Goal: Task Accomplishment & Management: Use online tool/utility

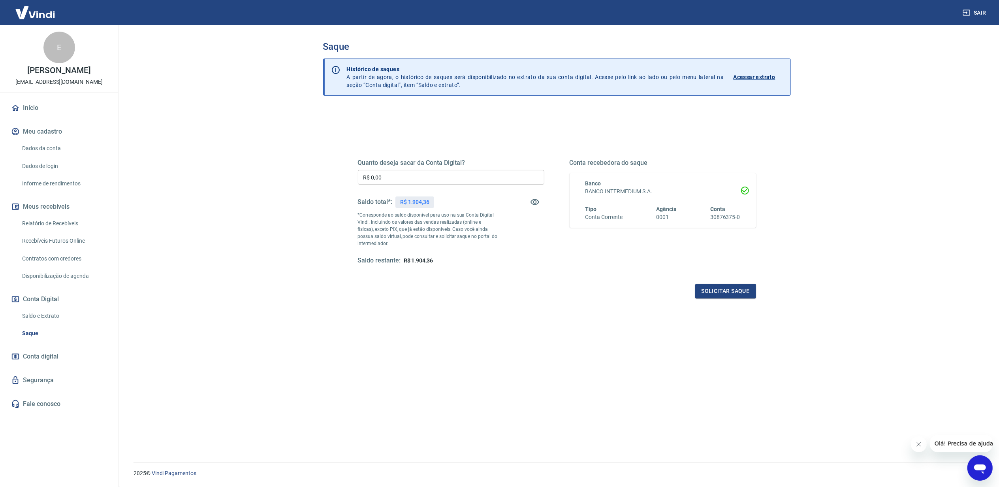
click at [425, 206] on p "R$ 1.904,36" at bounding box center [414, 202] width 29 height 8
copy p "1.904,36"
click at [399, 177] on input "R$ 0,00" at bounding box center [451, 177] width 186 height 15
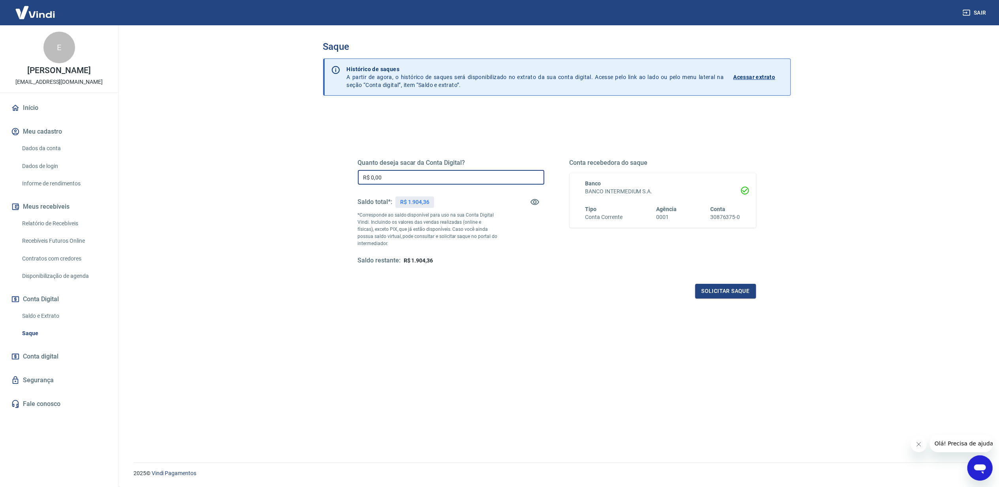
paste input "1.904,36"
type input "R$ 1.904,36"
click at [736, 300] on div "Quanto deseja sacar da Conta Digital? R$ 1.904,36 ​ Saldo total*: R$ 1.904,36 *…" at bounding box center [556, 216] width 417 height 184
click at [732, 293] on button "Solicitar saque" at bounding box center [725, 291] width 61 height 15
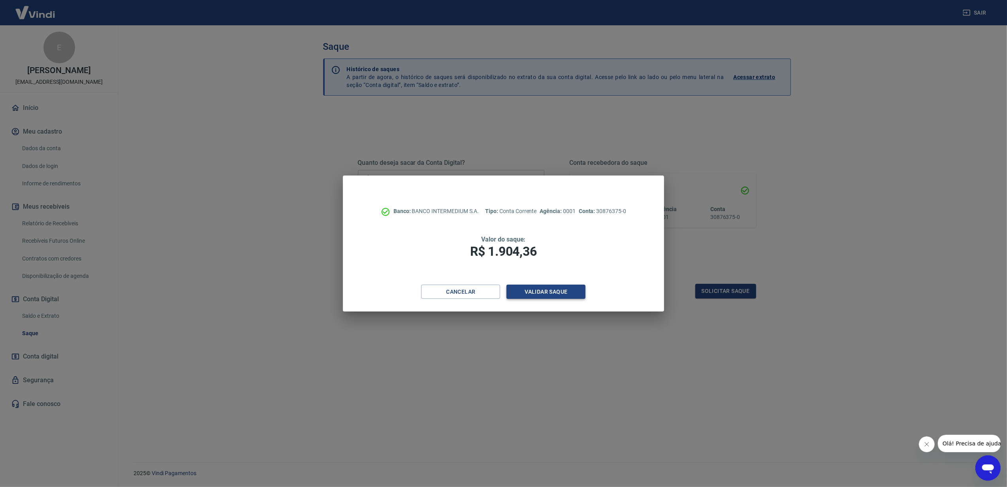
click at [556, 294] on button "Validar saque" at bounding box center [545, 291] width 79 height 15
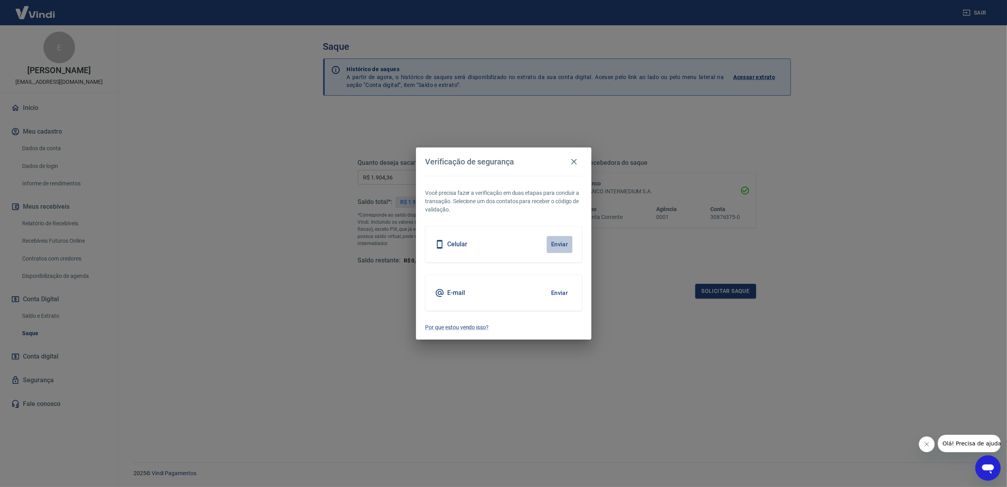
click at [559, 242] on button "Enviar" at bounding box center [560, 244] width 26 height 17
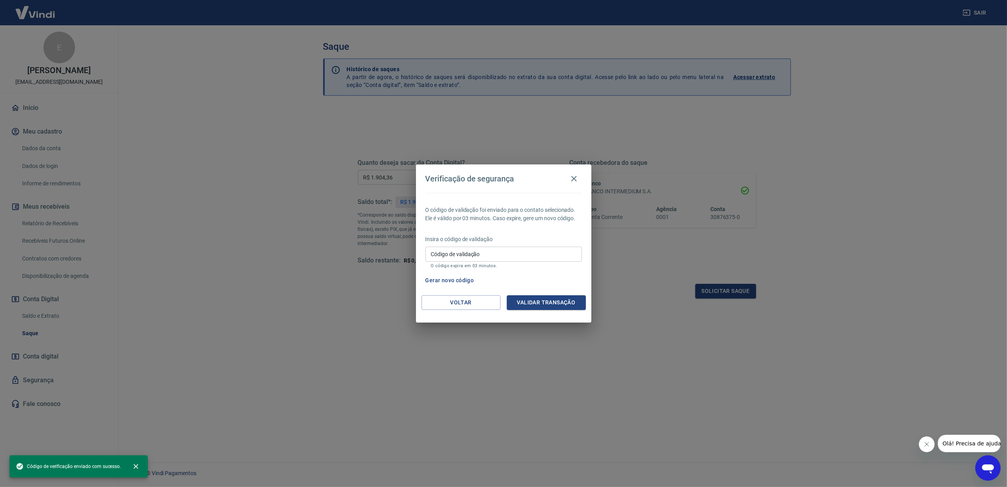
click at [522, 256] on input "Código de validação" at bounding box center [503, 253] width 156 height 15
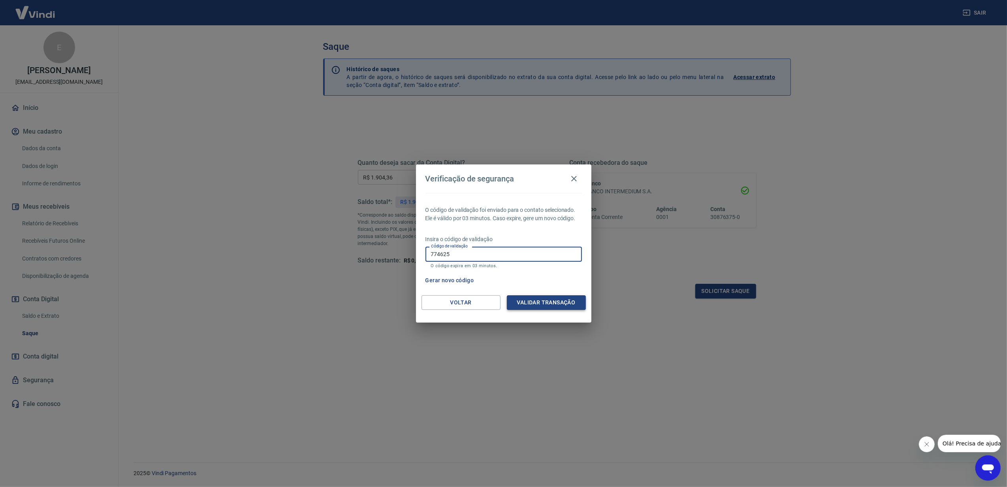
type input "774625"
click at [558, 299] on button "Validar transação" at bounding box center [546, 302] width 79 height 15
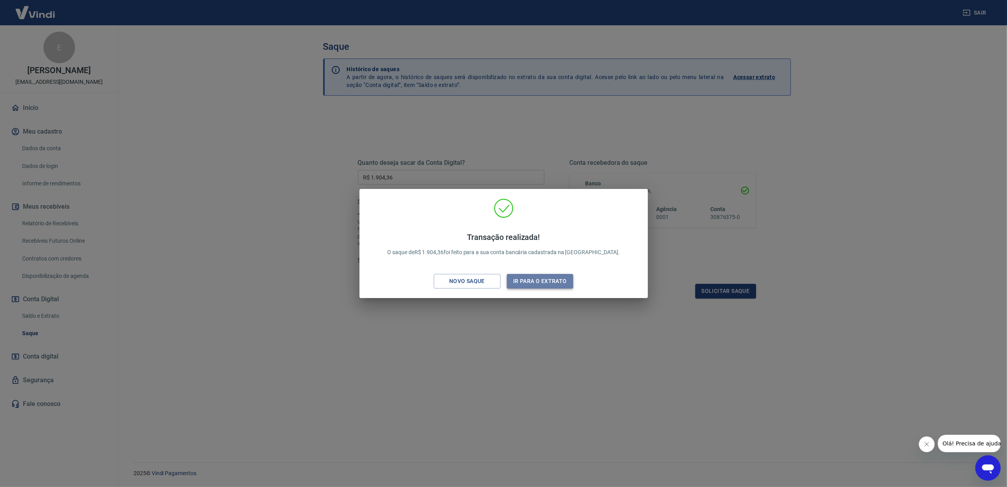
click at [549, 277] on button "Ir para o extrato" at bounding box center [540, 281] width 67 height 15
